Goal: Find specific page/section: Find specific page/section

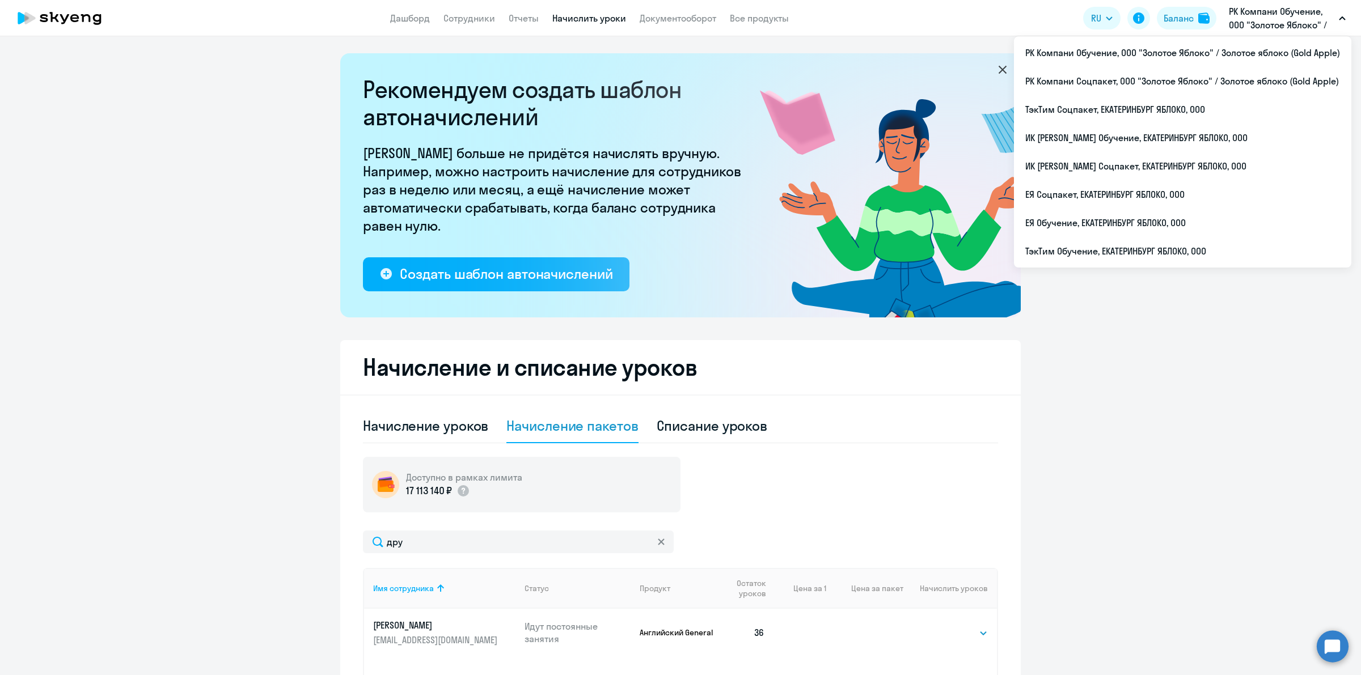
select select "10"
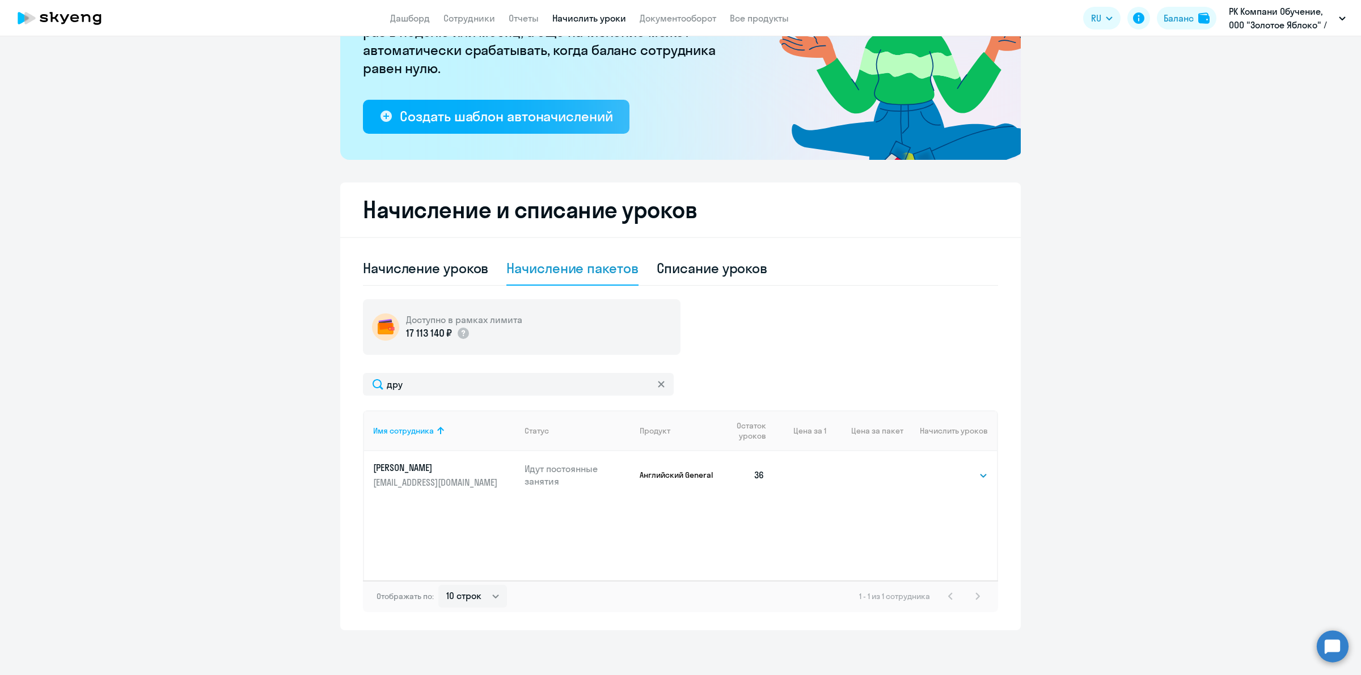
click at [1096, 485] on ng-component "Рекомендуем создать шаблон автоначислений Уроки больше не придётся начислять вр…" at bounding box center [680, 263] width 1361 height 735
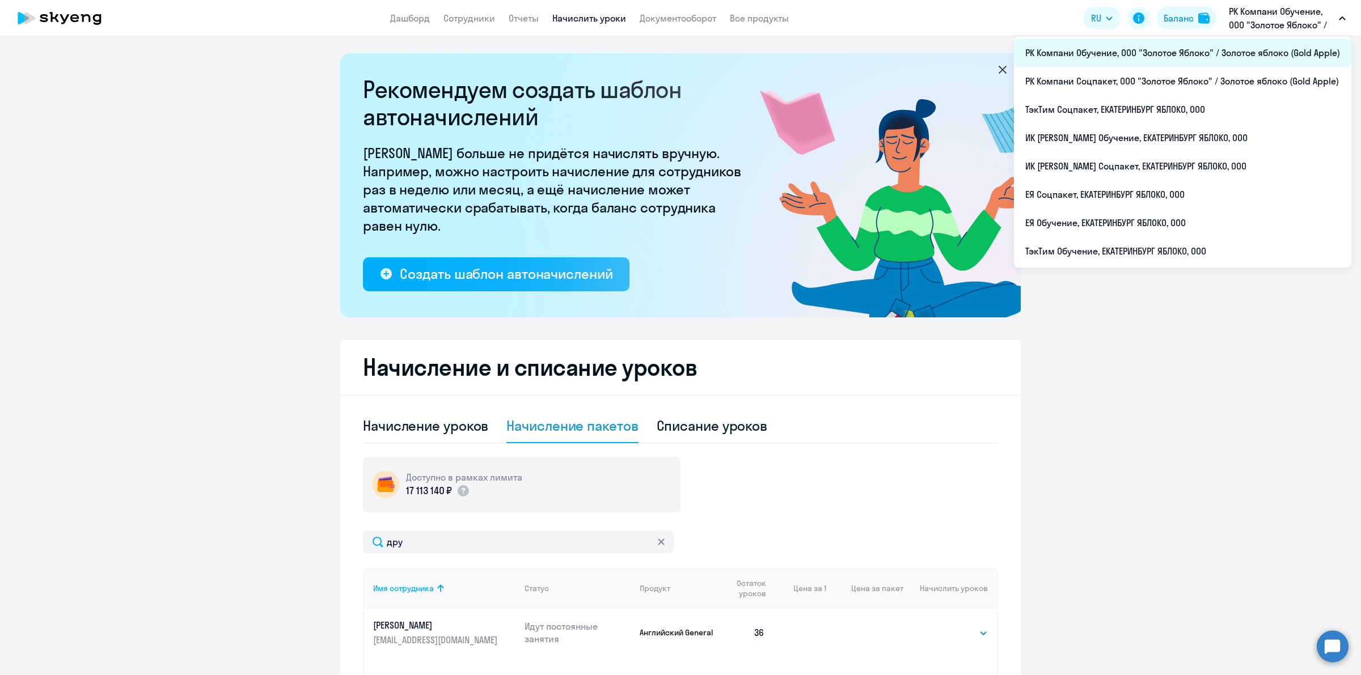
click at [1220, 60] on li "РК Компани Обучение, ООО "Золотое Яблоко" / Золотое яблоко (Gold Apple)" at bounding box center [1182, 53] width 337 height 28
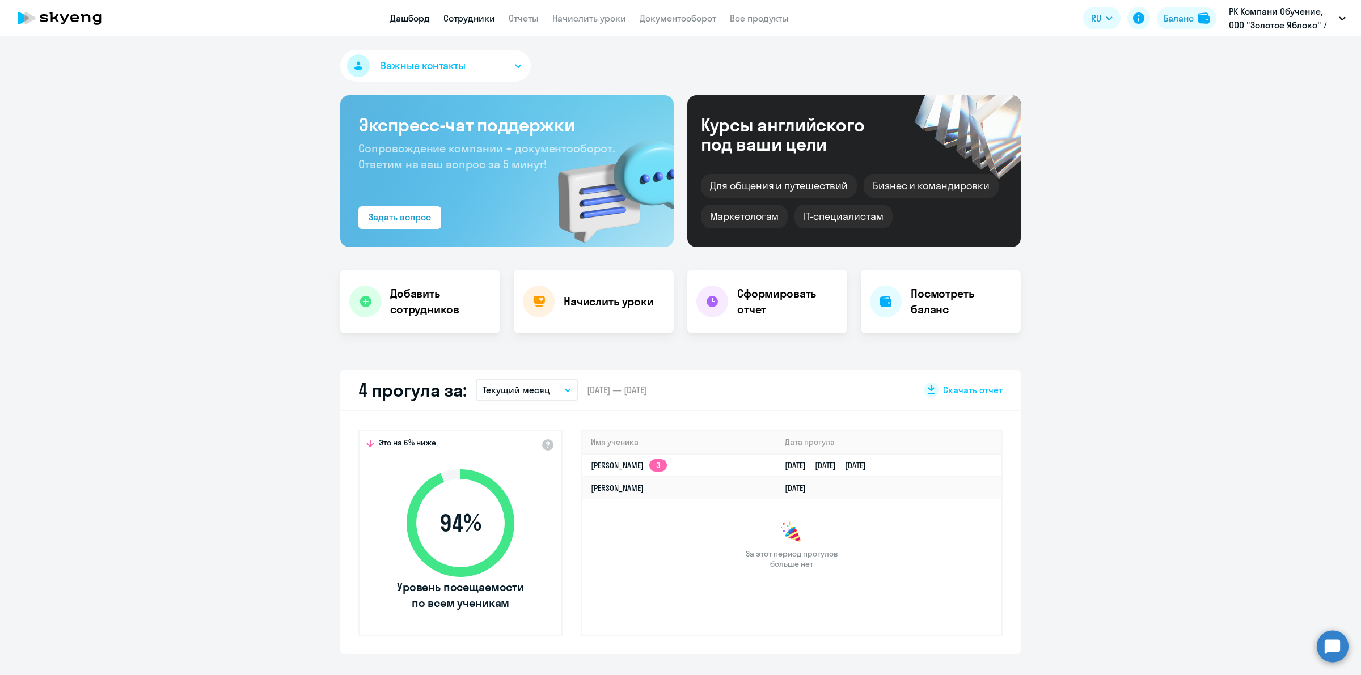
click at [457, 17] on link "Сотрудники" at bounding box center [470, 17] width 52 height 11
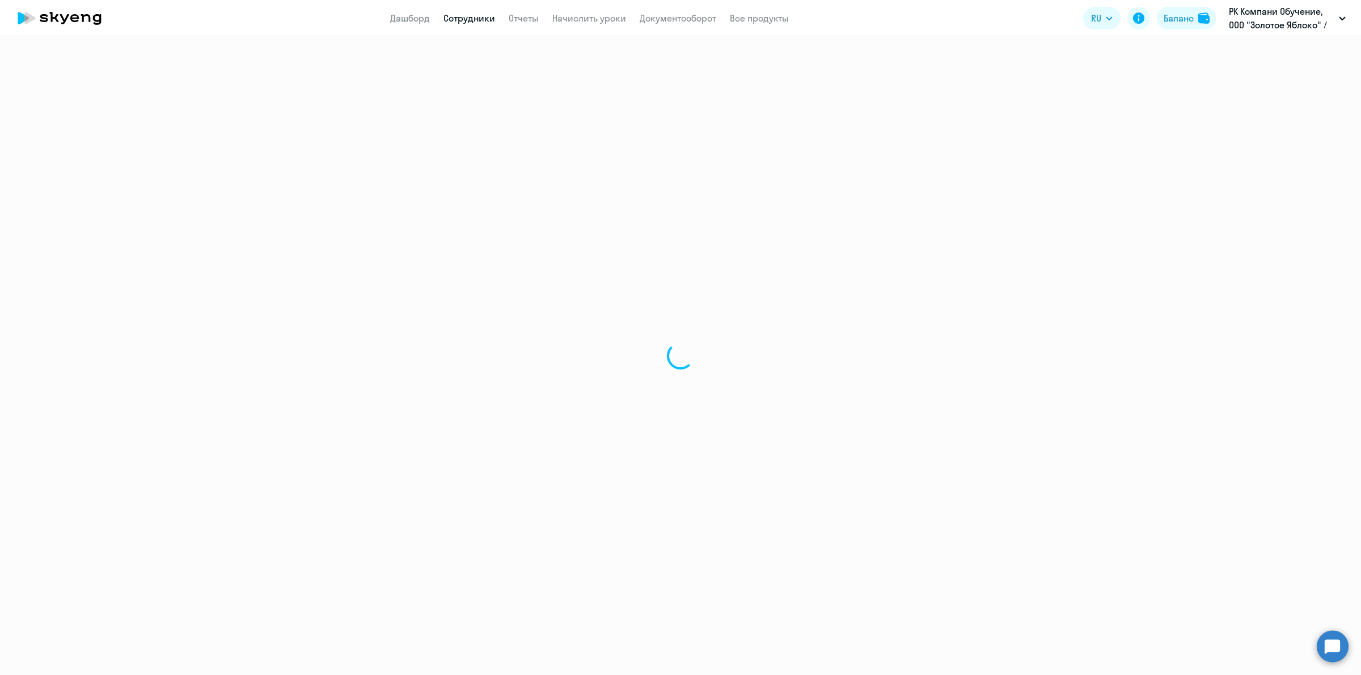
select select "30"
